Goal: Entertainment & Leisure: Consume media (video, audio)

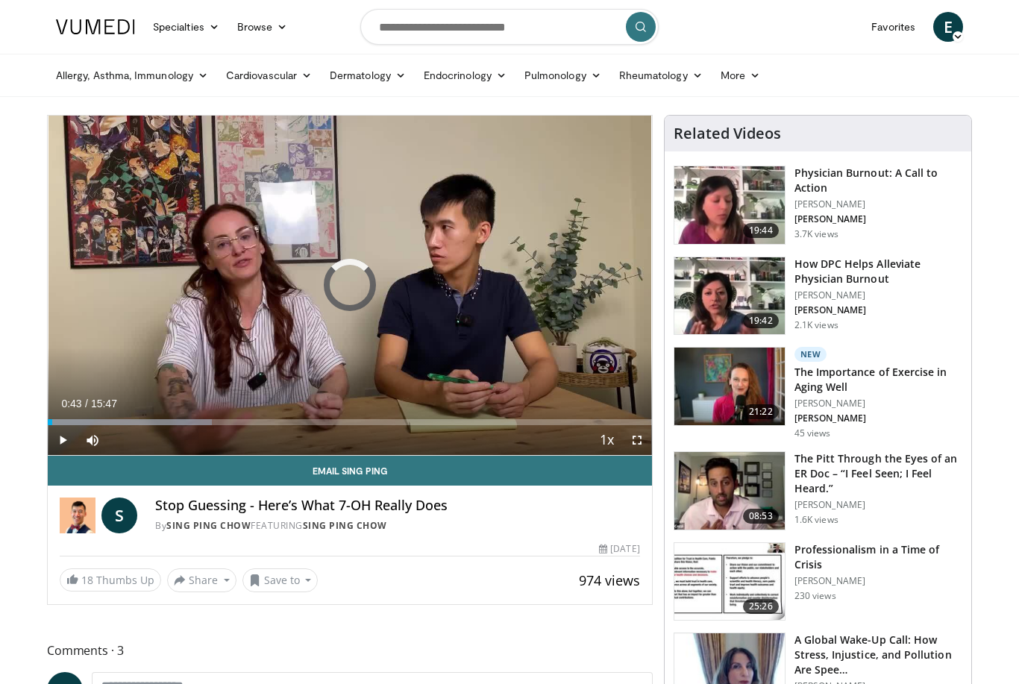
click at [52, 425] on div "Progress Bar" at bounding box center [50, 422] width 4 height 6
click at [607, 443] on span "Video Player" at bounding box center [607, 441] width 21 height 30
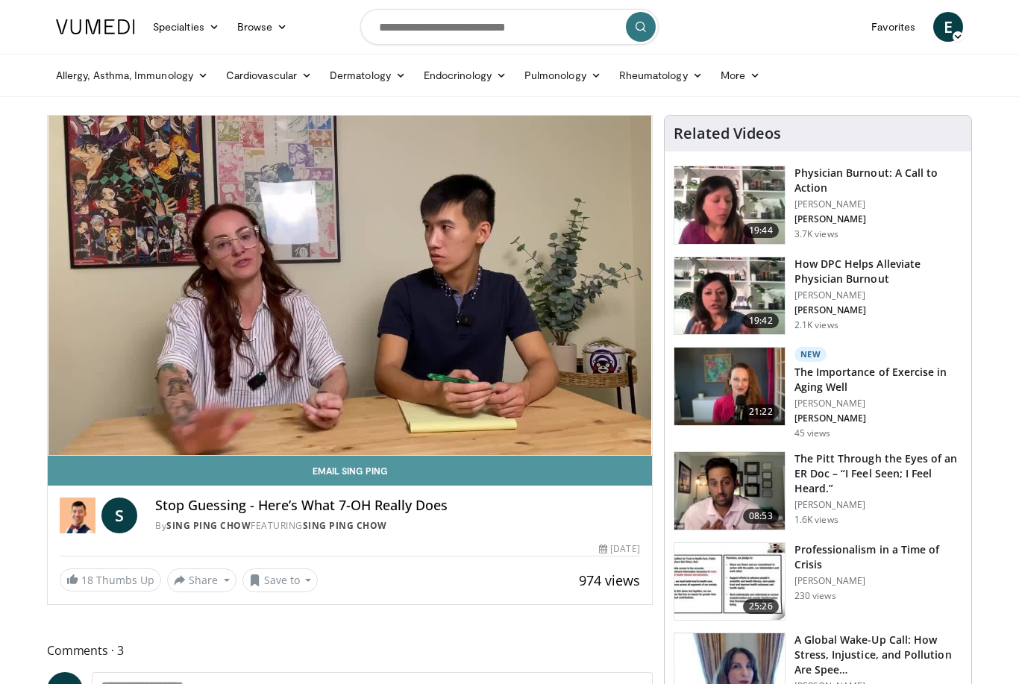
click at [643, 472] on link "Email Sing Ping" at bounding box center [350, 471] width 604 height 30
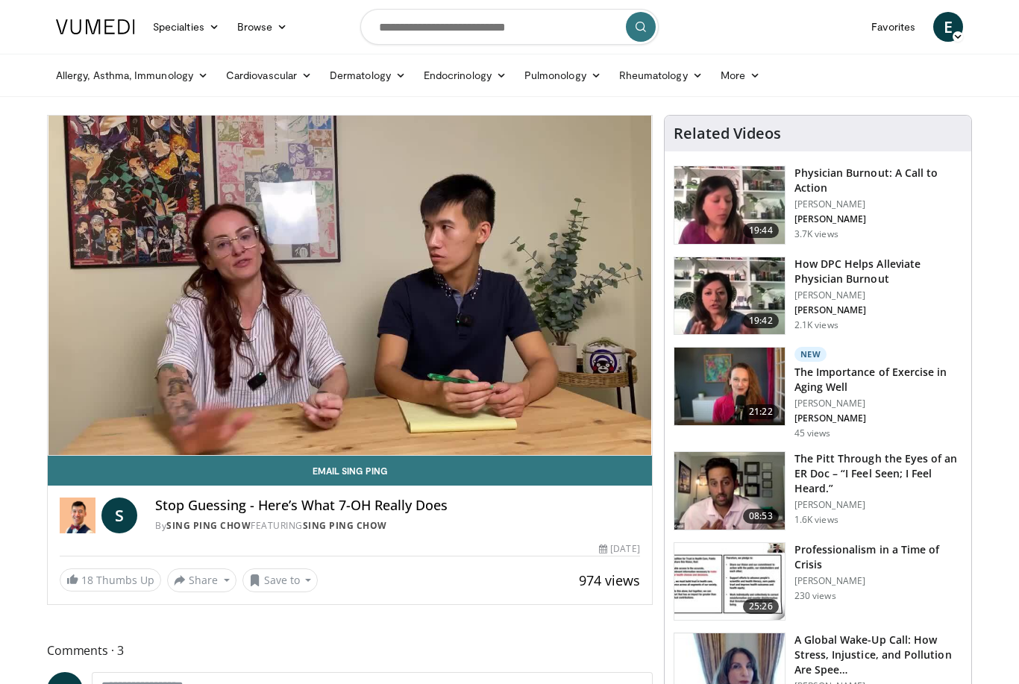
click at [585, 441] on div "Loaded : 31.38%" at bounding box center [350, 448] width 604 height 14
click at [613, 389] on div "10 seconds Tap to unmute" at bounding box center [350, 285] width 604 height 339
click at [293, 449] on div "Progress Bar" at bounding box center [338, 452] width 160 height 6
click at [608, 356] on div "10 seconds Tap to unmute" at bounding box center [350, 285] width 604 height 339
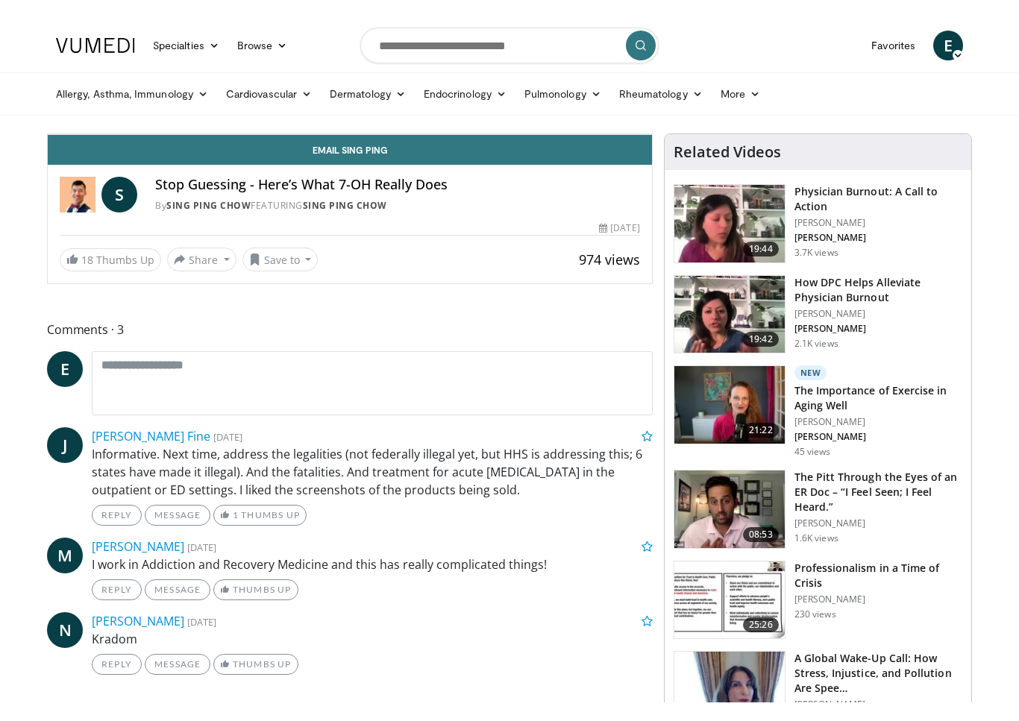
scroll to position [18, 0]
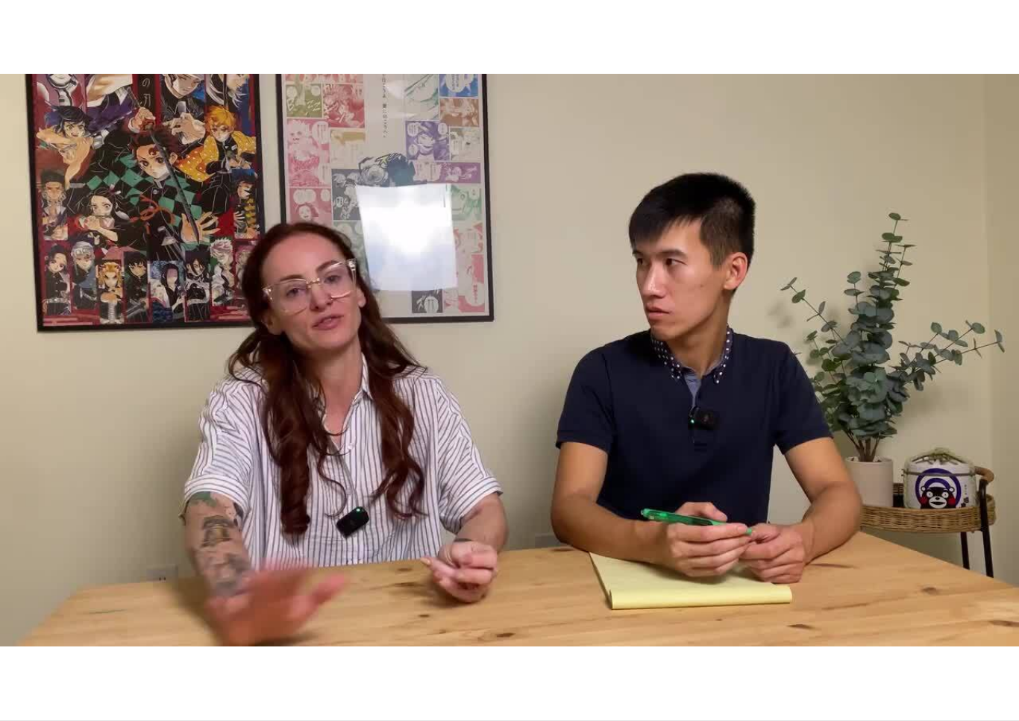
click at [69, 566] on div "10 seconds Tap to unmute" at bounding box center [509, 360] width 1019 height 721
click at [134, 590] on div "10 seconds Tap to unmute" at bounding box center [509, 360] width 1019 height 721
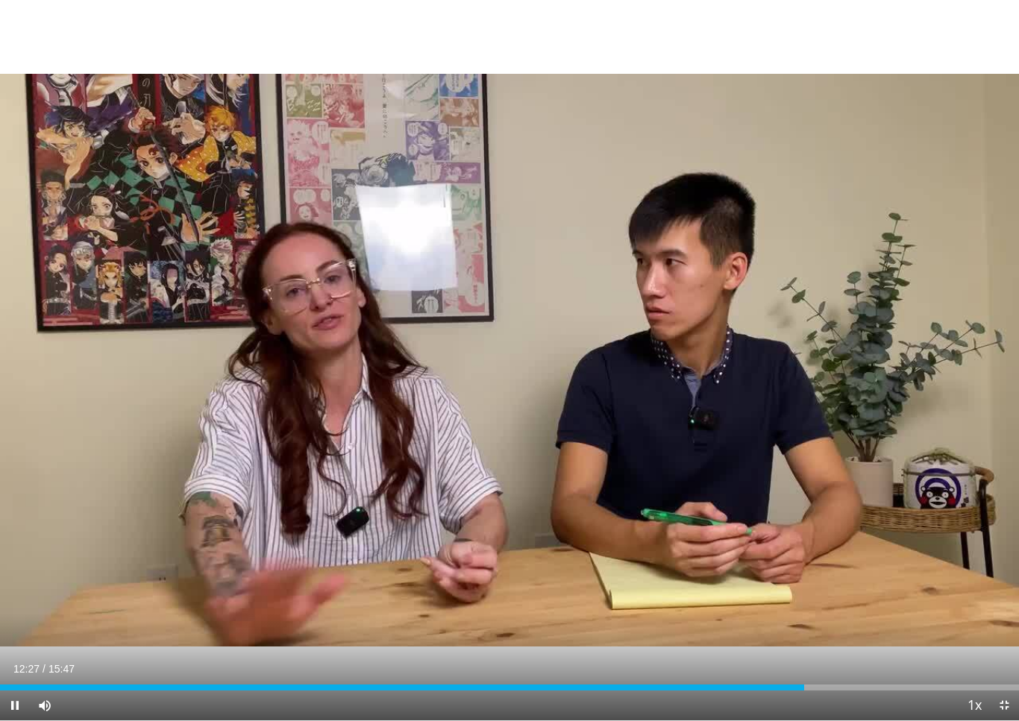
click at [818, 683] on div "Loaded : 73.91%" at bounding box center [509, 688] width 1019 height 6
click at [854, 683] on div "Progress Bar" at bounding box center [760, 688] width 310 height 6
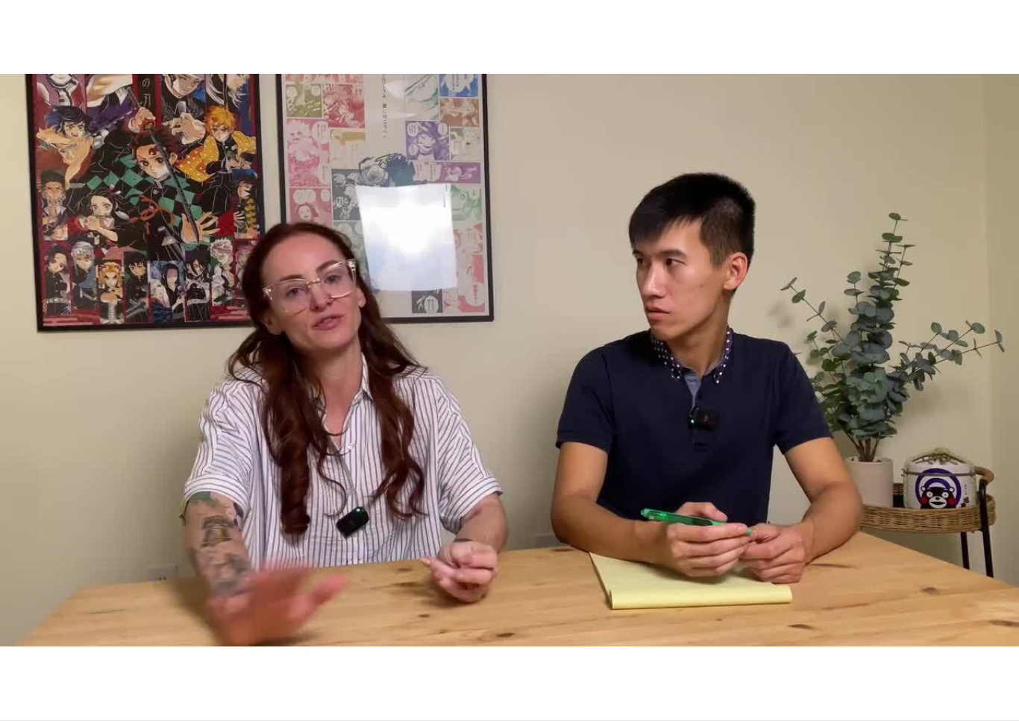
click at [920, 683] on div "Current Time 13:56 / Duration 15:47 Pause Skip Backward Skip Forward Mute Loade…" at bounding box center [509, 706] width 1019 height 30
click at [934, 673] on div "10 seconds Tap to unmute" at bounding box center [509, 360] width 1019 height 721
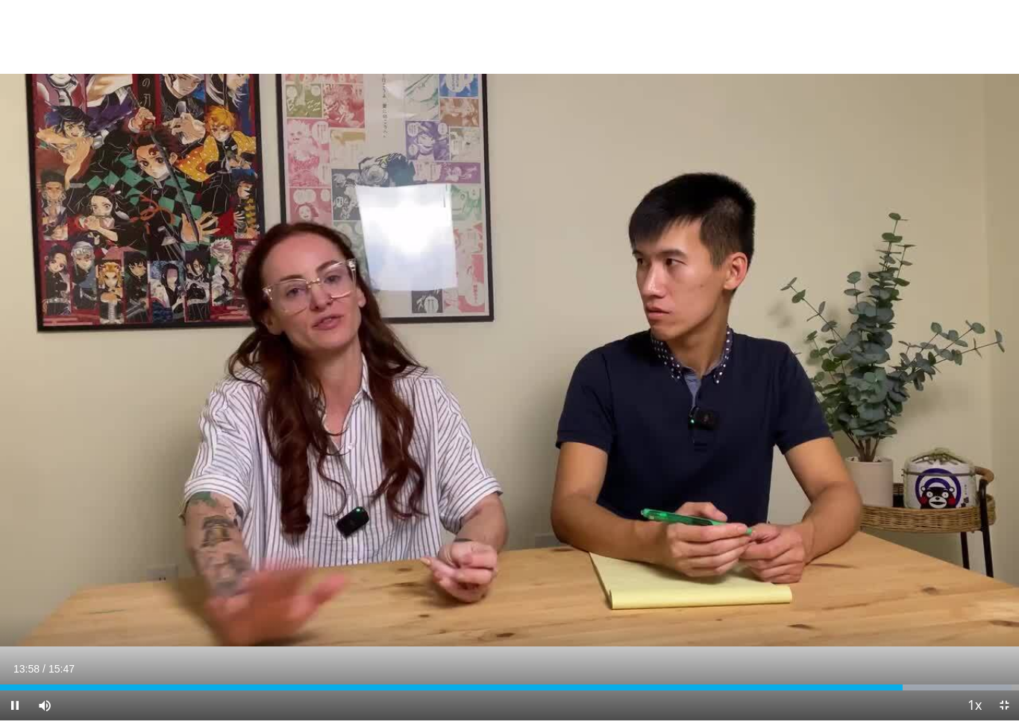
click at [936, 683] on div "Progress Bar" at bounding box center [877, 688] width 269 height 6
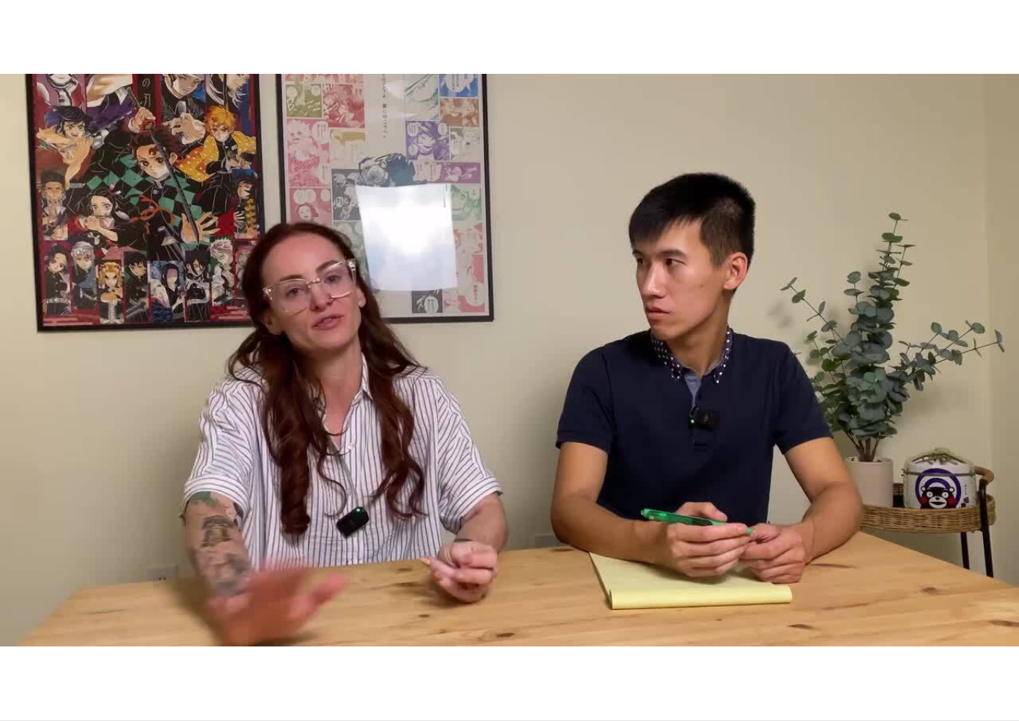
click at [970, 667] on div "10 seconds Tap to unmute" at bounding box center [509, 360] width 1019 height 721
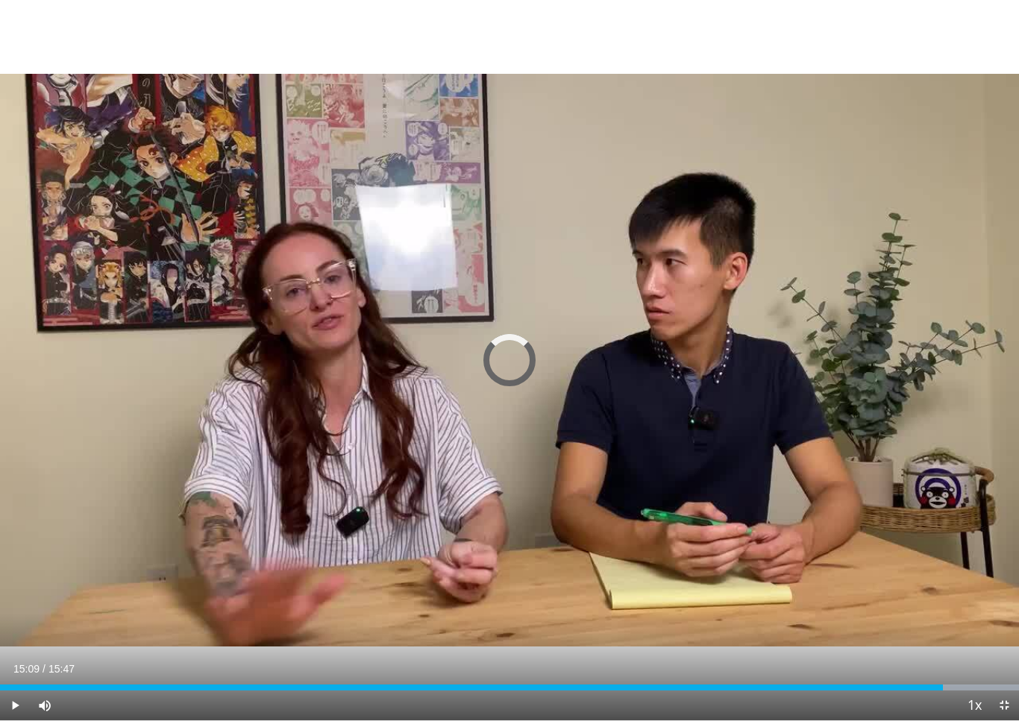
click at [980, 683] on div "Progress Bar" at bounding box center [885, 688] width 268 height 6
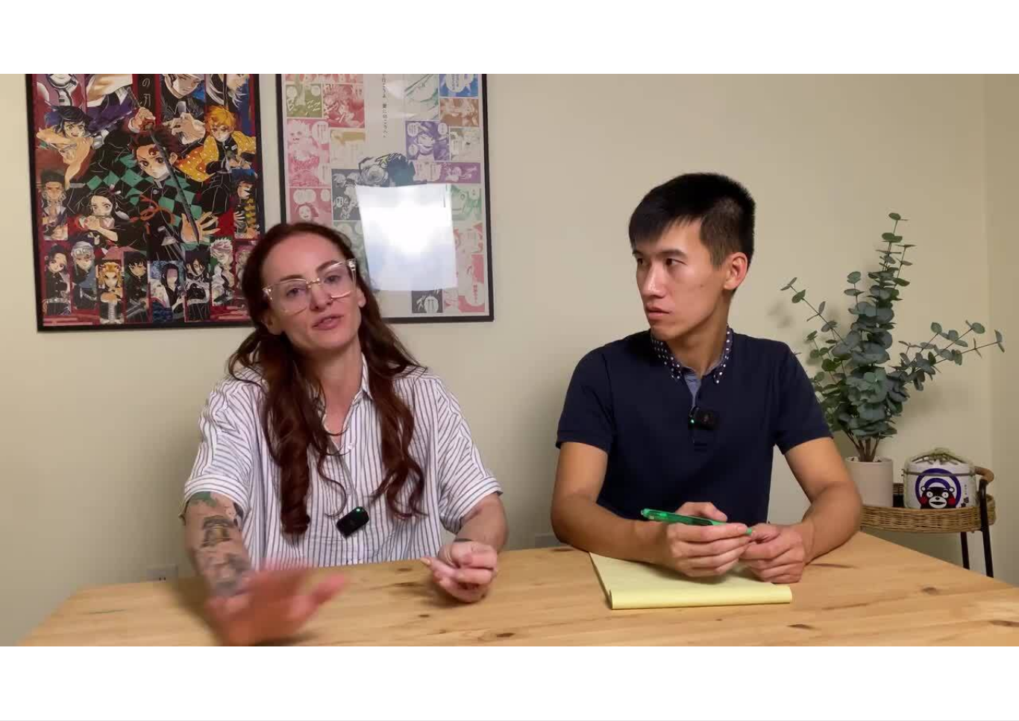
click at [954, 683] on div "Current Time 15:18 / Duration 15:47" at bounding box center [509, 698] width 1019 height 13
click at [959, 683] on div "Loaded : 99.99%" at bounding box center [509, 714] width 1019 height 14
click at [973, 683] on div "Current Time 14:51 / Duration 15:47" at bounding box center [509, 698] width 1019 height 13
click at [982, 683] on div "Current Time 14:51 / Duration 15:47" at bounding box center [509, 698] width 1019 height 13
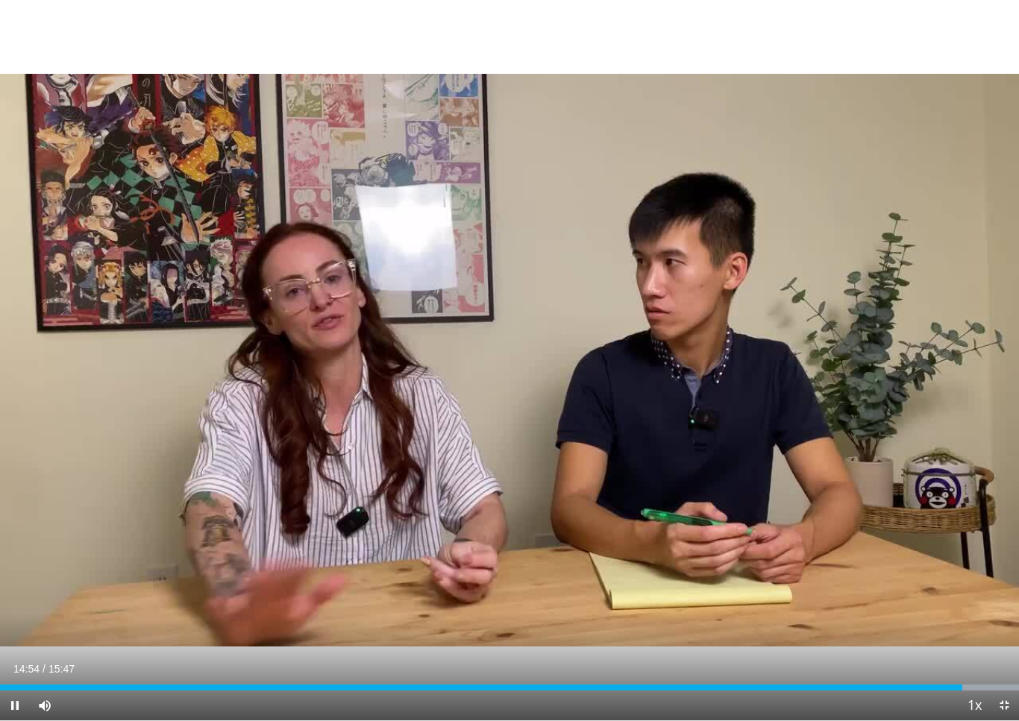
click at [996, 683] on div "Progress Bar" at bounding box center [885, 688] width 268 height 6
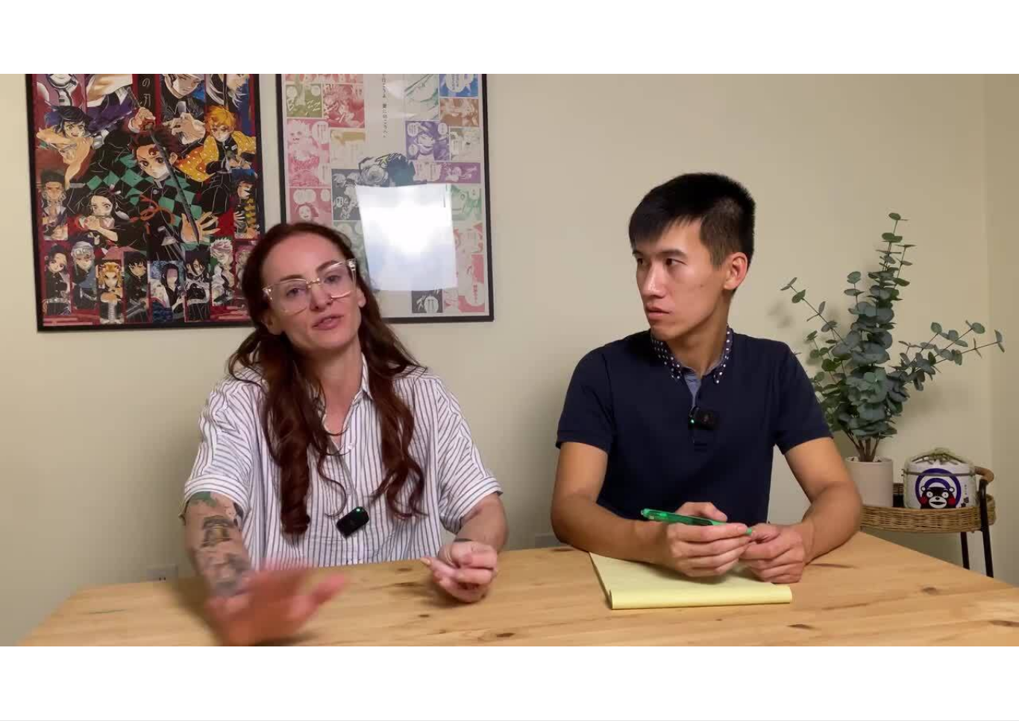
click at [489, 39] on div "10 seconds Tap to unmute" at bounding box center [509, 360] width 1019 height 721
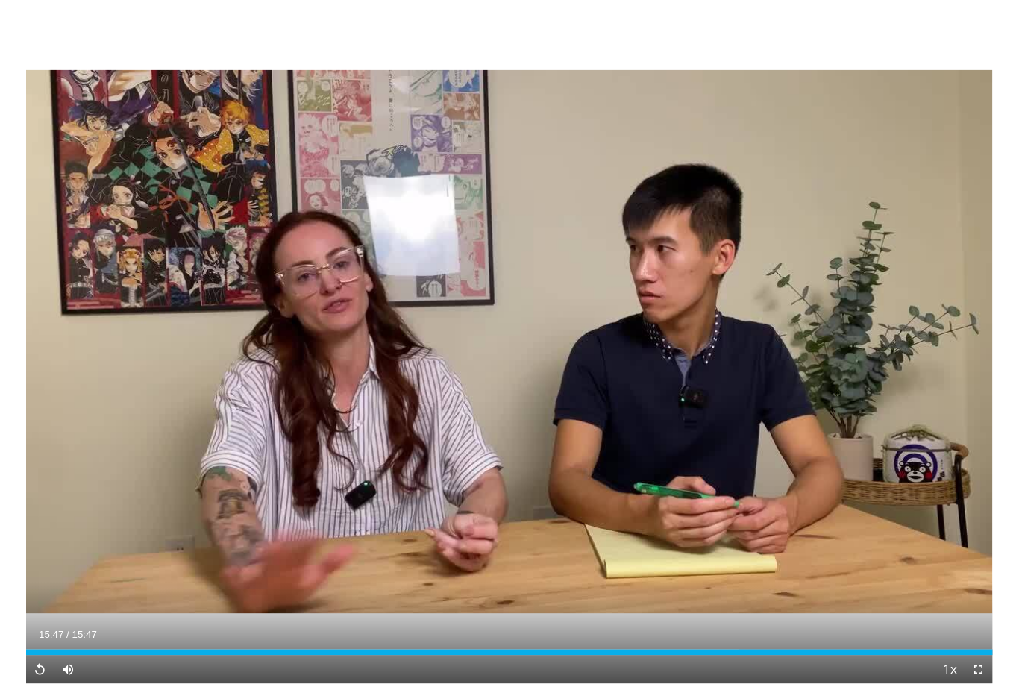
scroll to position [0, 0]
